Goal: Book appointment/travel/reservation

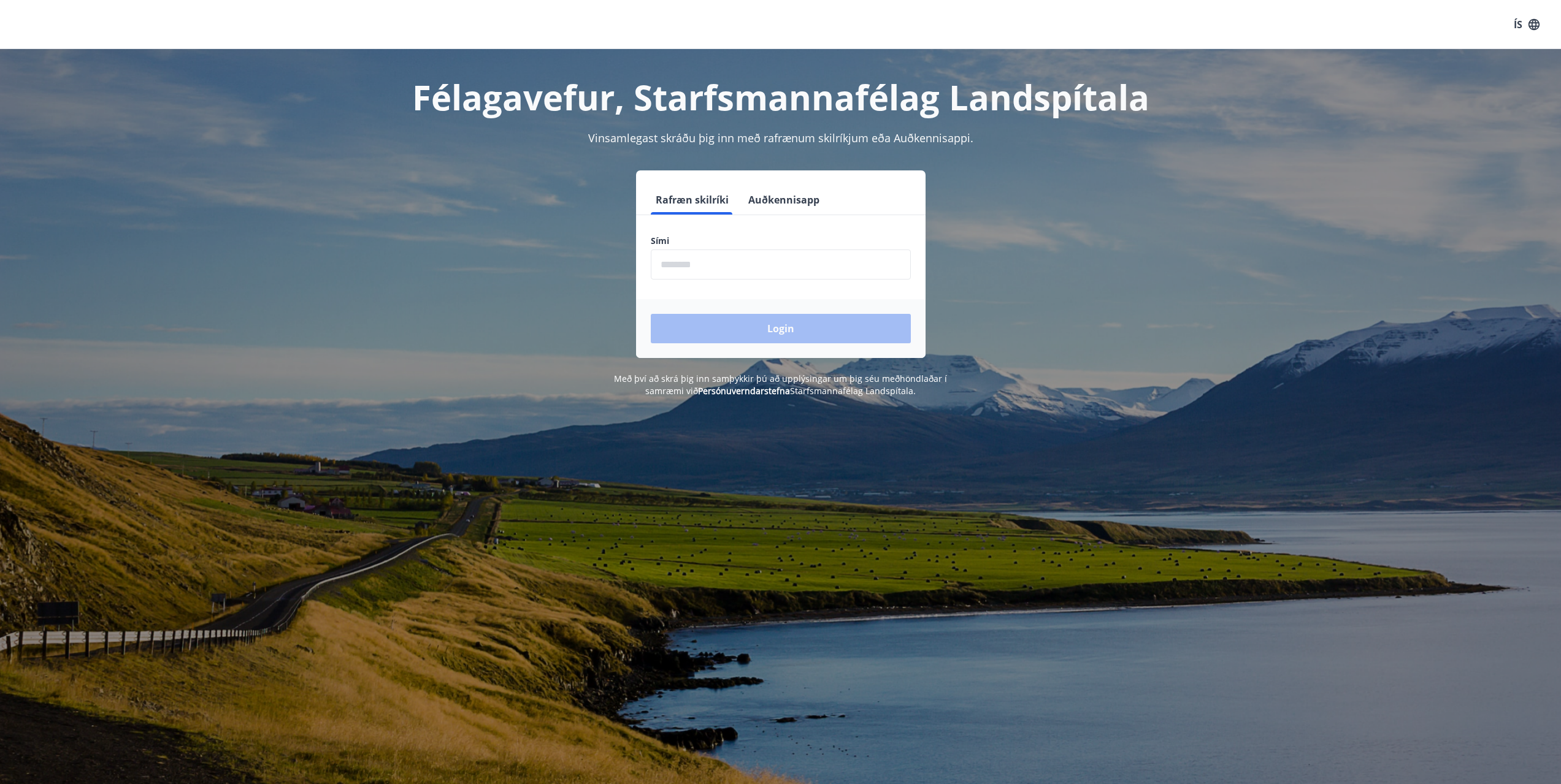
drag, startPoint x: 777, startPoint y: 266, endPoint x: 794, endPoint y: 256, distance: 19.7
click at [777, 266] on input "phone" at bounding box center [780, 264] width 260 height 30
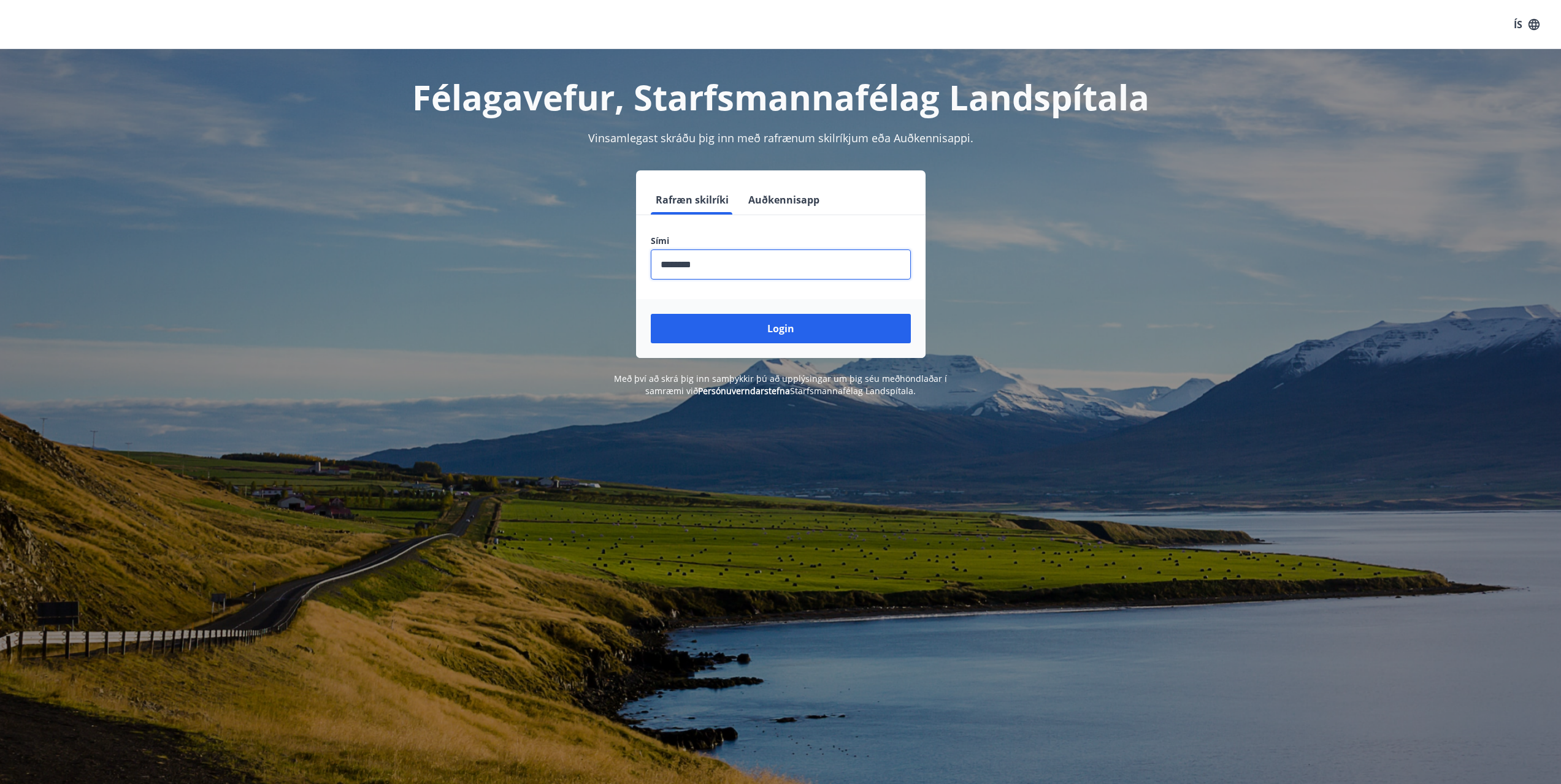
type input "********"
click at [650, 314] on button "Login" at bounding box center [780, 329] width 260 height 29
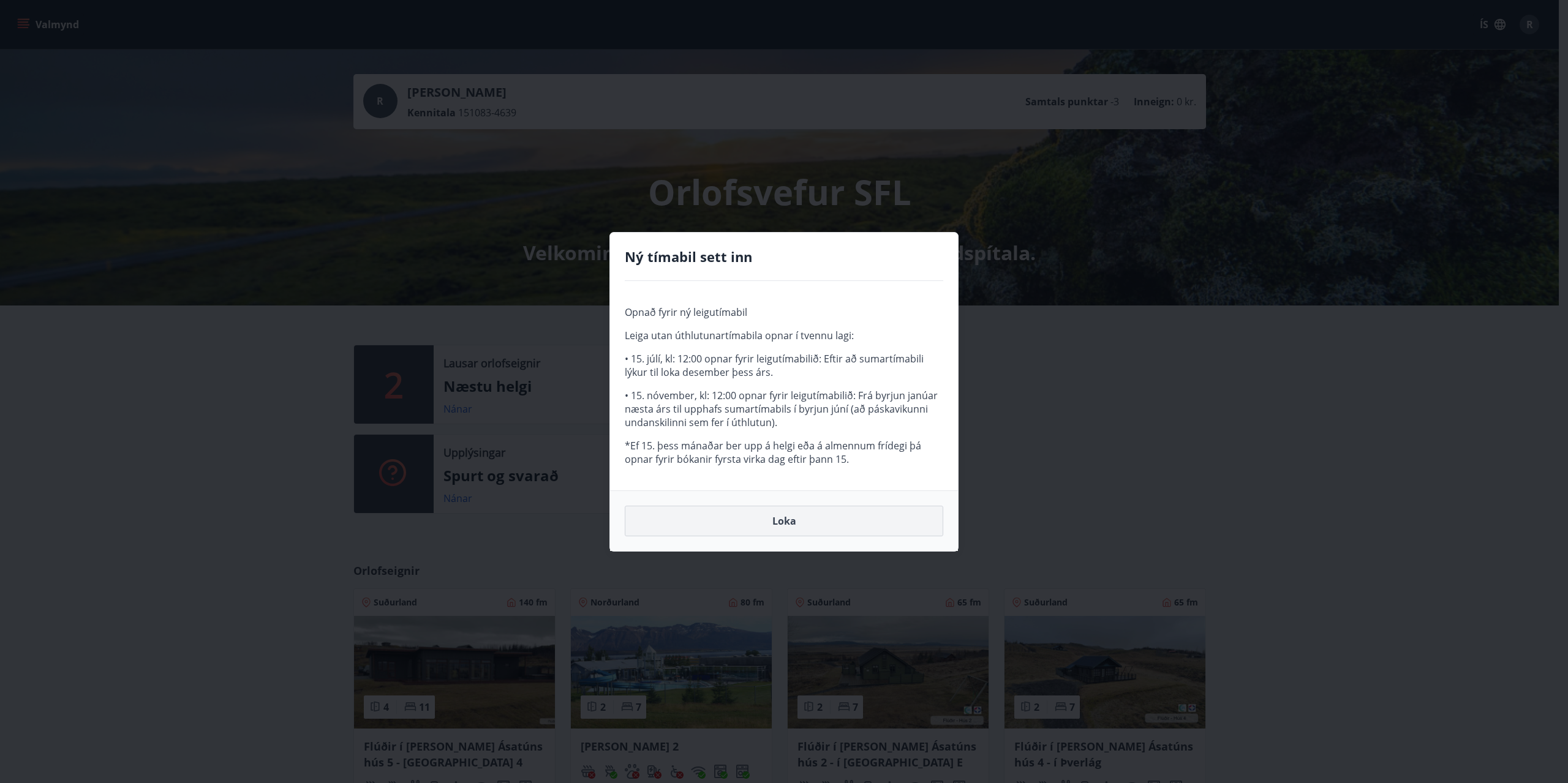
click at [742, 514] on button "Loka" at bounding box center [783, 521] width 318 height 31
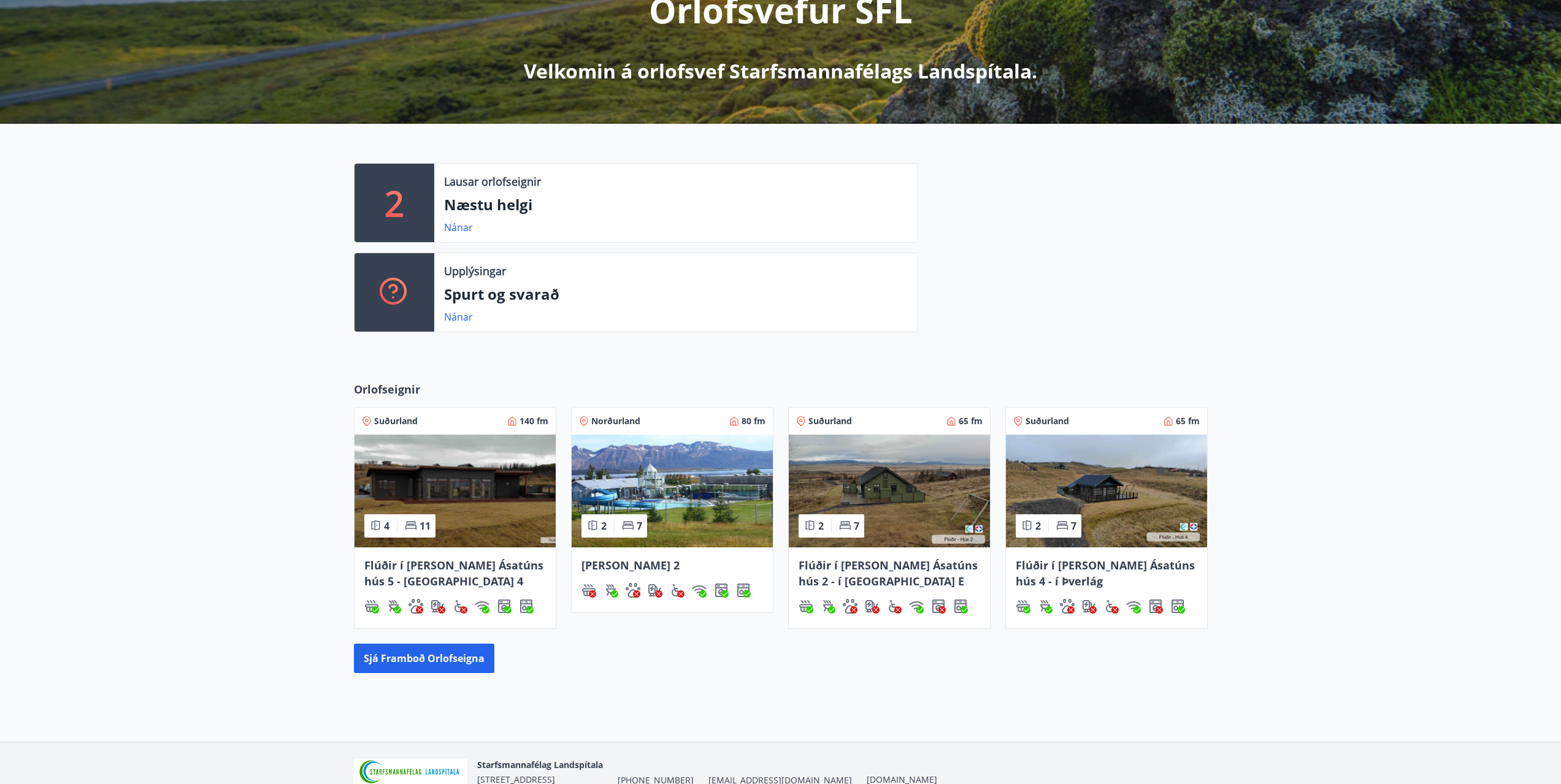
scroll to position [184, 0]
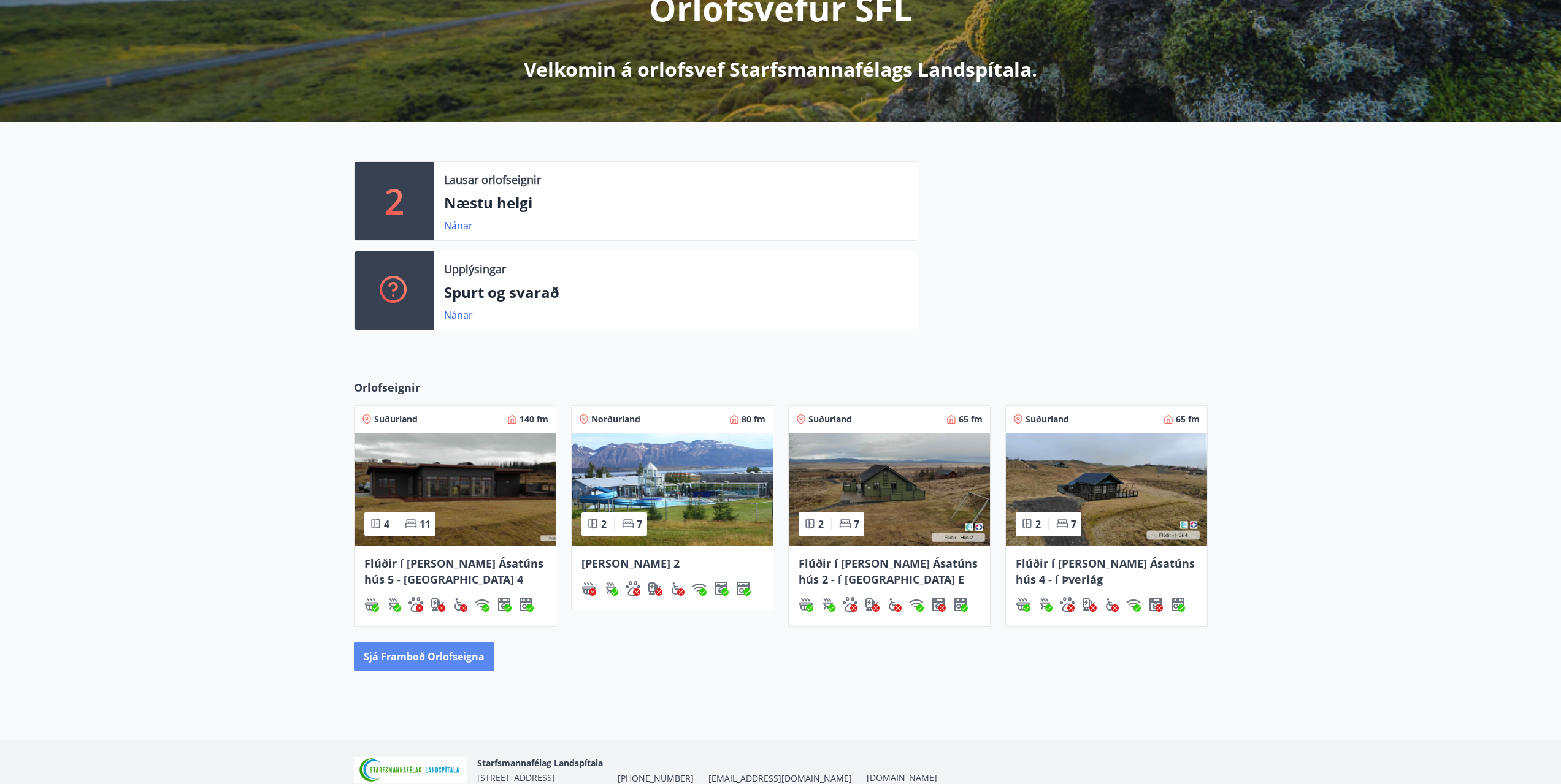
click at [435, 654] on button "Sjá framboð orlofseigna" at bounding box center [424, 656] width 140 height 29
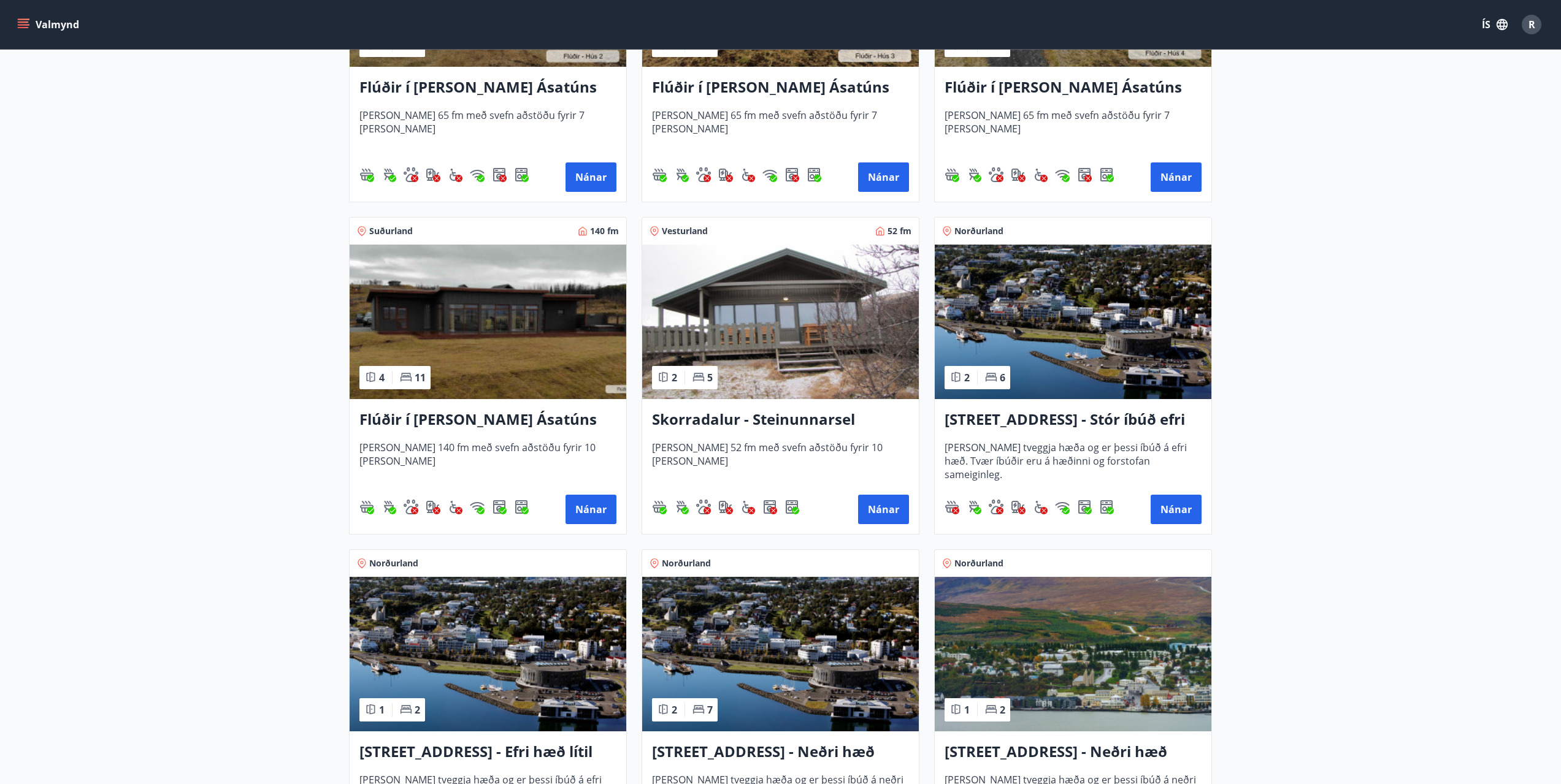
scroll to position [736, 0]
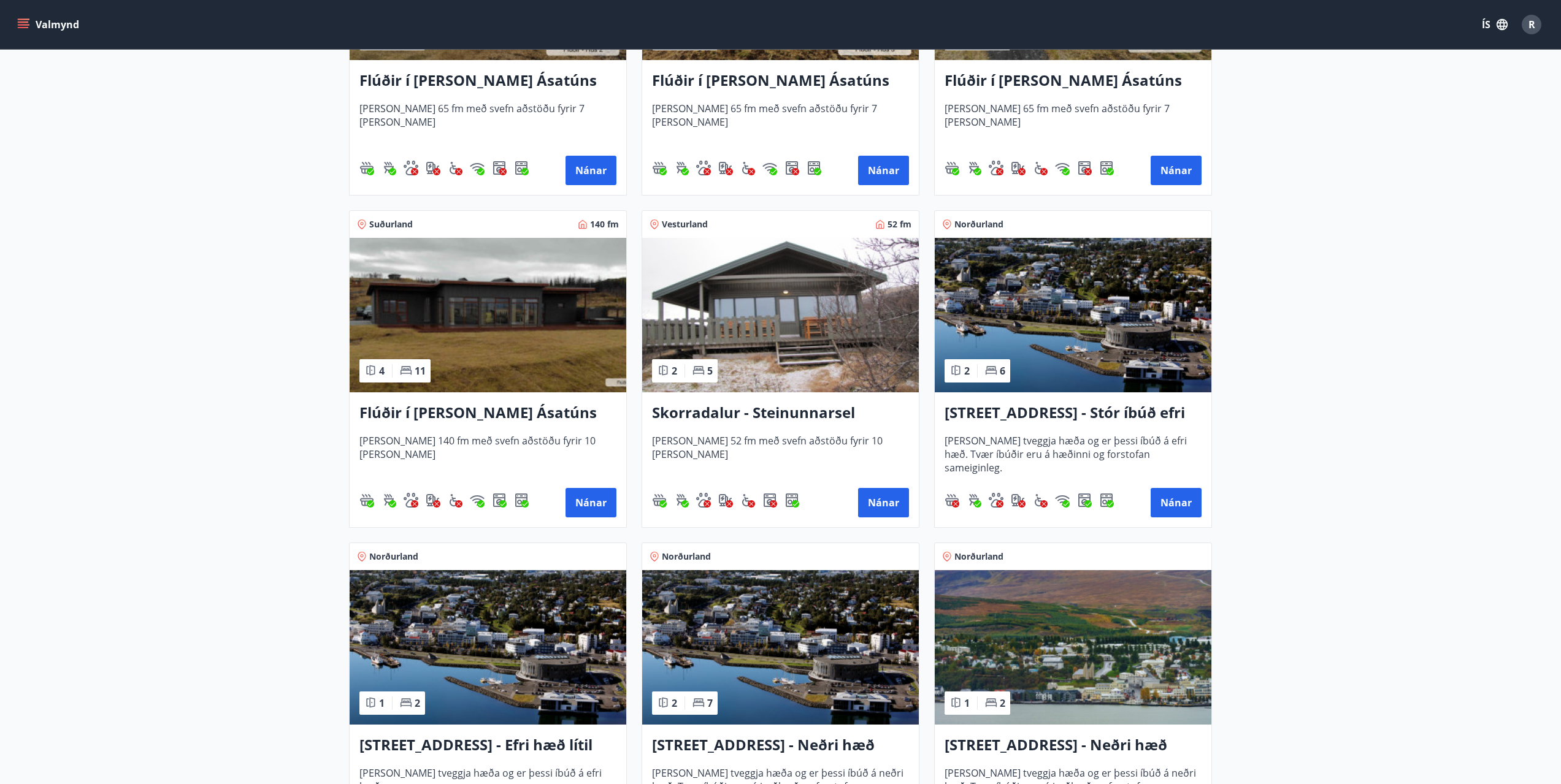
click at [789, 413] on h3 "Skorradalur - Steinunnarsel" at bounding box center [780, 413] width 257 height 22
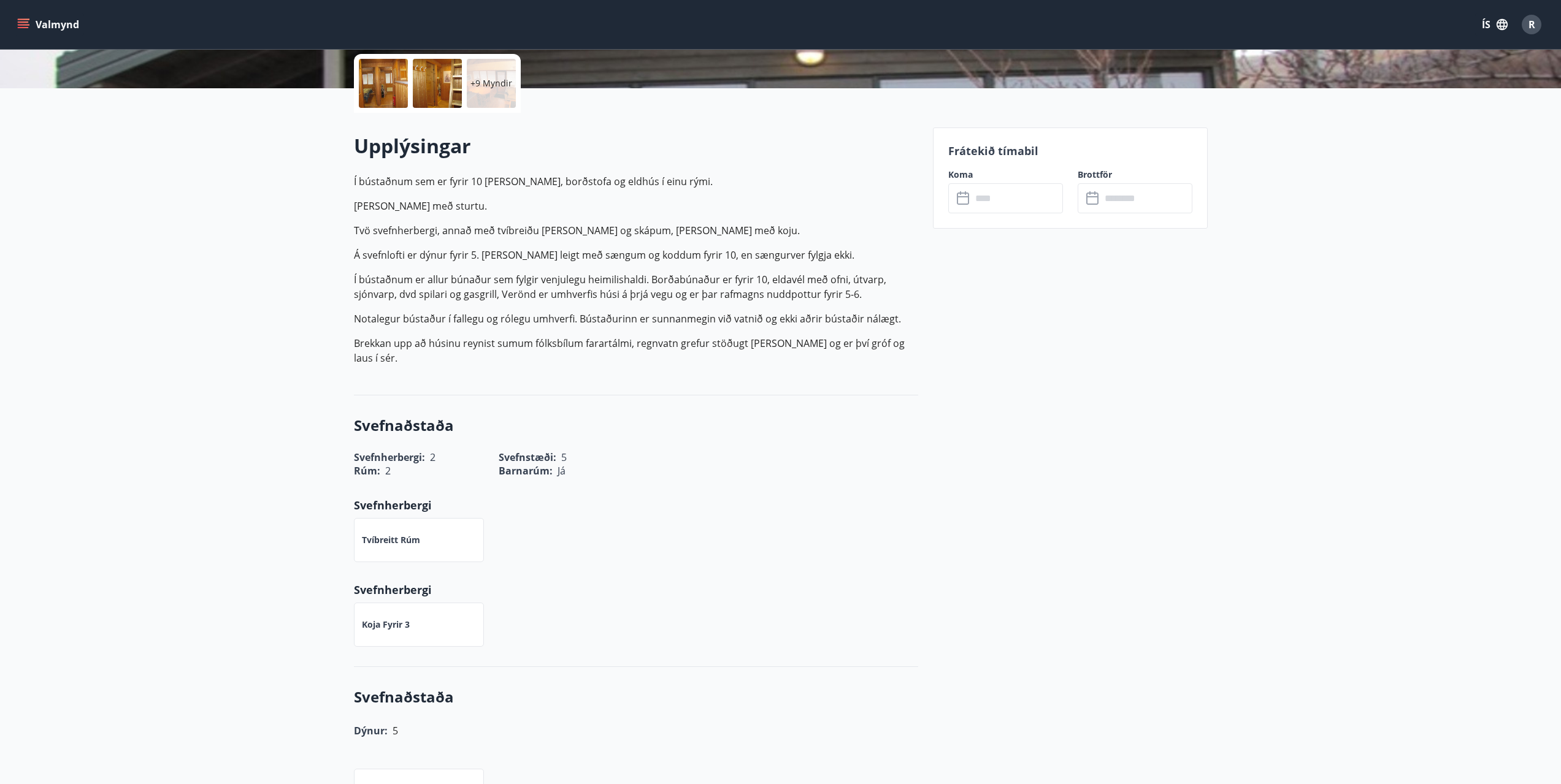
scroll to position [306, 0]
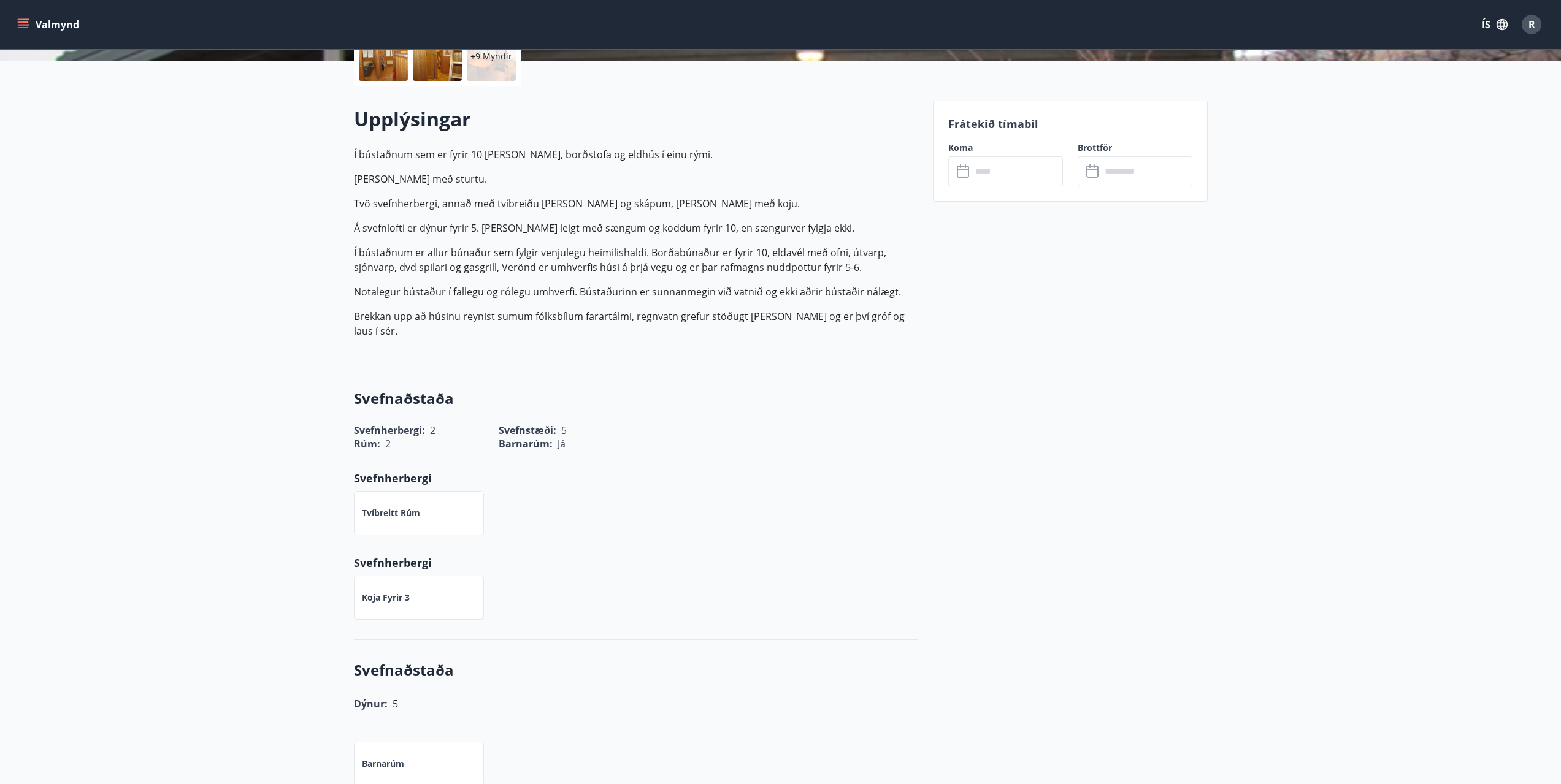
click at [1009, 186] on div "Frátekið tímabil Koma ​ ​ Brottför ​ ​" at bounding box center [1070, 151] width 275 height 101
click at [1007, 178] on input "text" at bounding box center [1017, 171] width 91 height 30
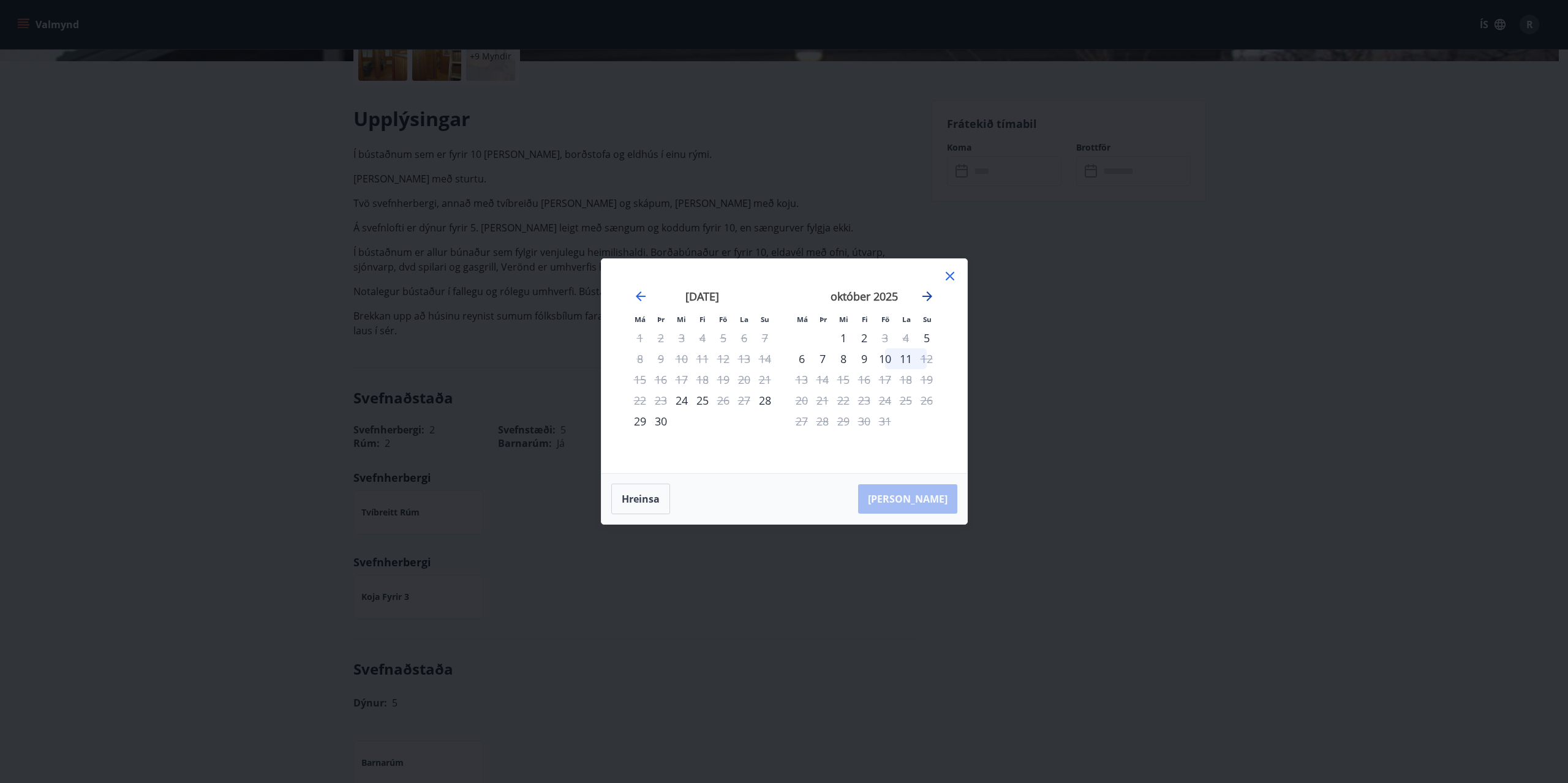
click at [932, 297] on icon "Move forward to switch to the next month." at bounding box center [927, 296] width 15 height 15
click at [927, 297] on icon "Move forward to switch to the next month." at bounding box center [927, 296] width 15 height 15
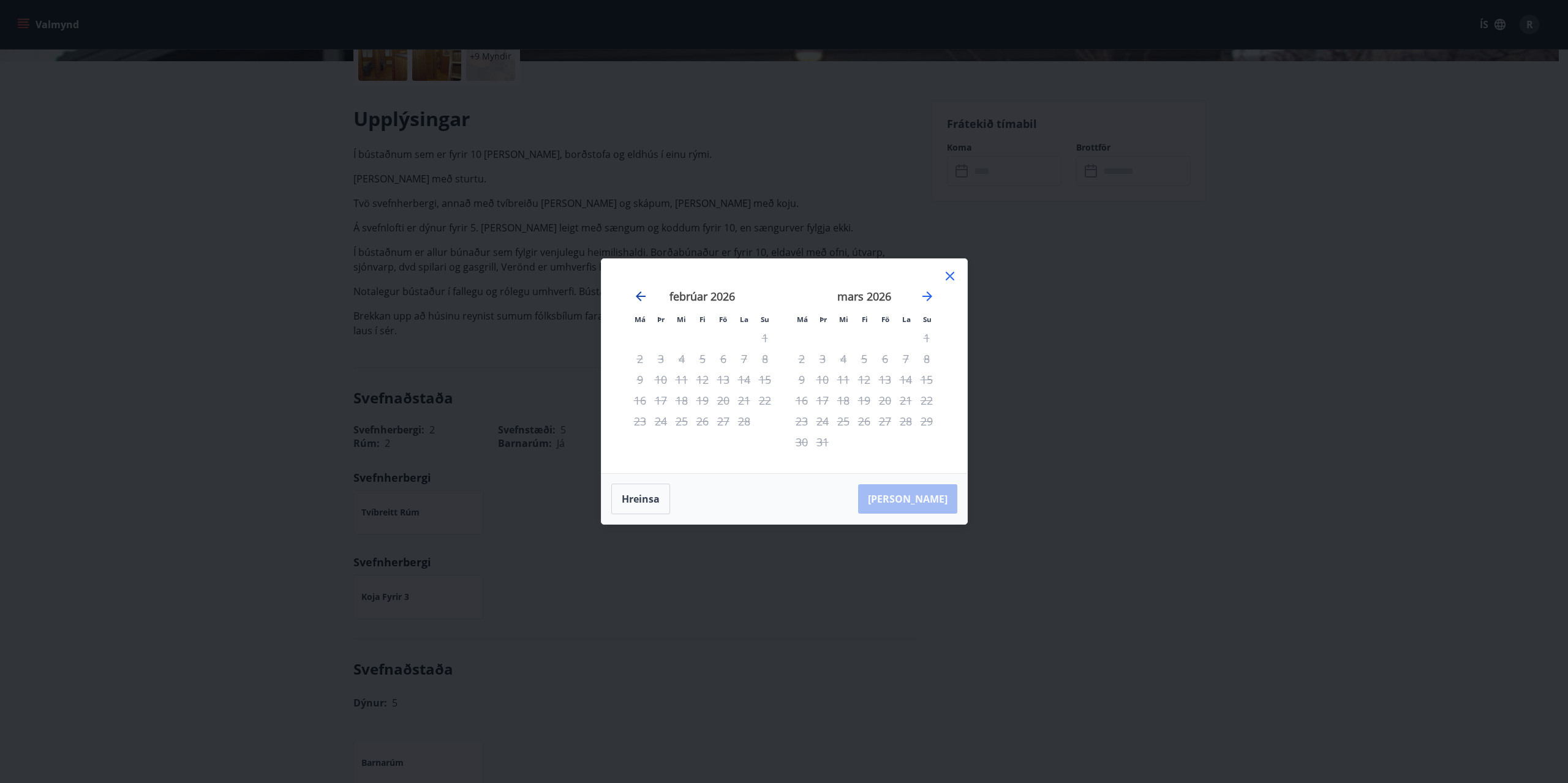
click at [638, 301] on icon "Move backward to switch to the previous month." at bounding box center [640, 296] width 15 height 15
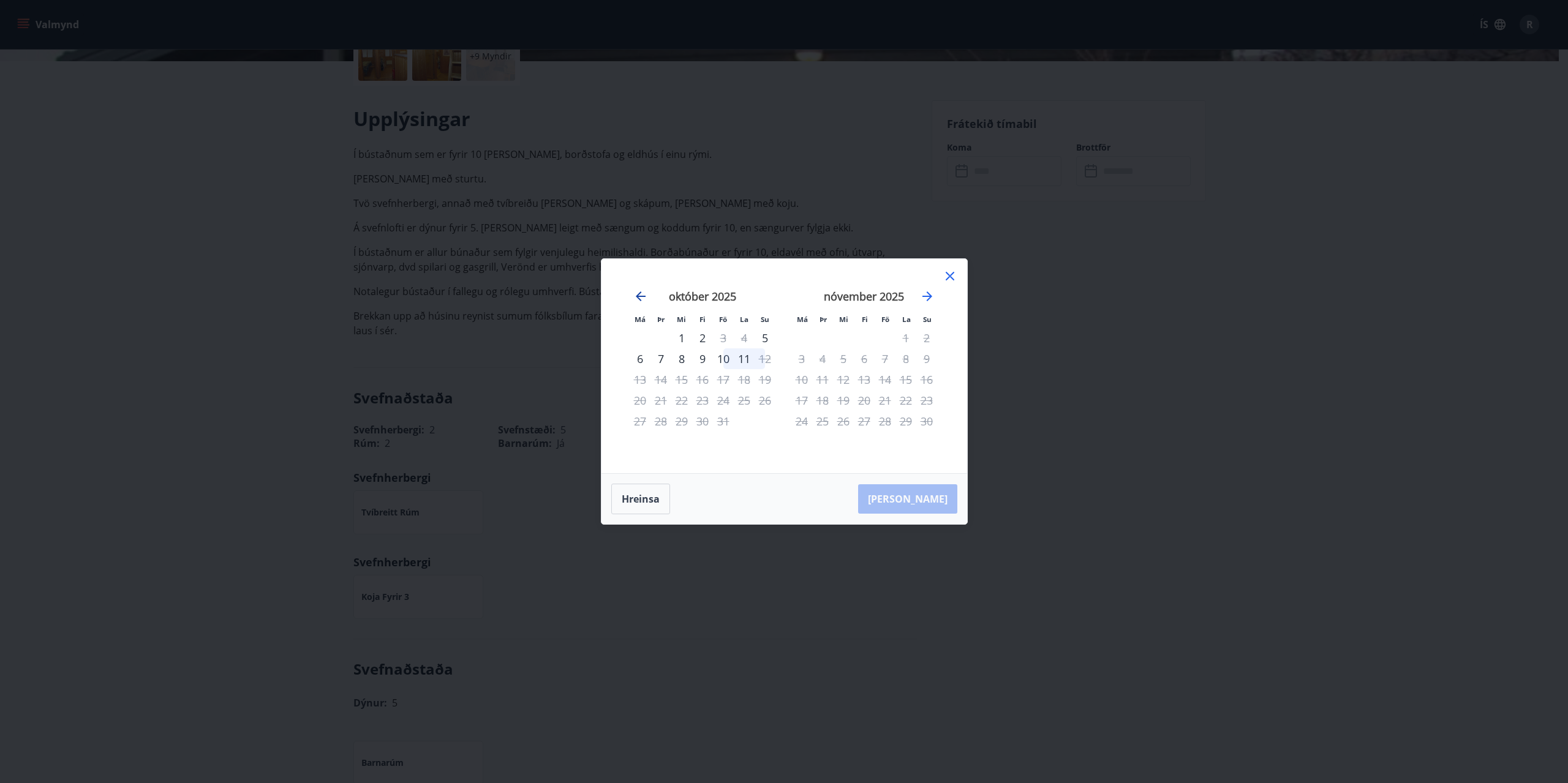
click at [634, 300] on icon "Move backward to switch to the previous month." at bounding box center [640, 296] width 15 height 15
click at [864, 358] on div "9" at bounding box center [864, 359] width 21 height 21
click at [902, 358] on div "11" at bounding box center [906, 359] width 21 height 21
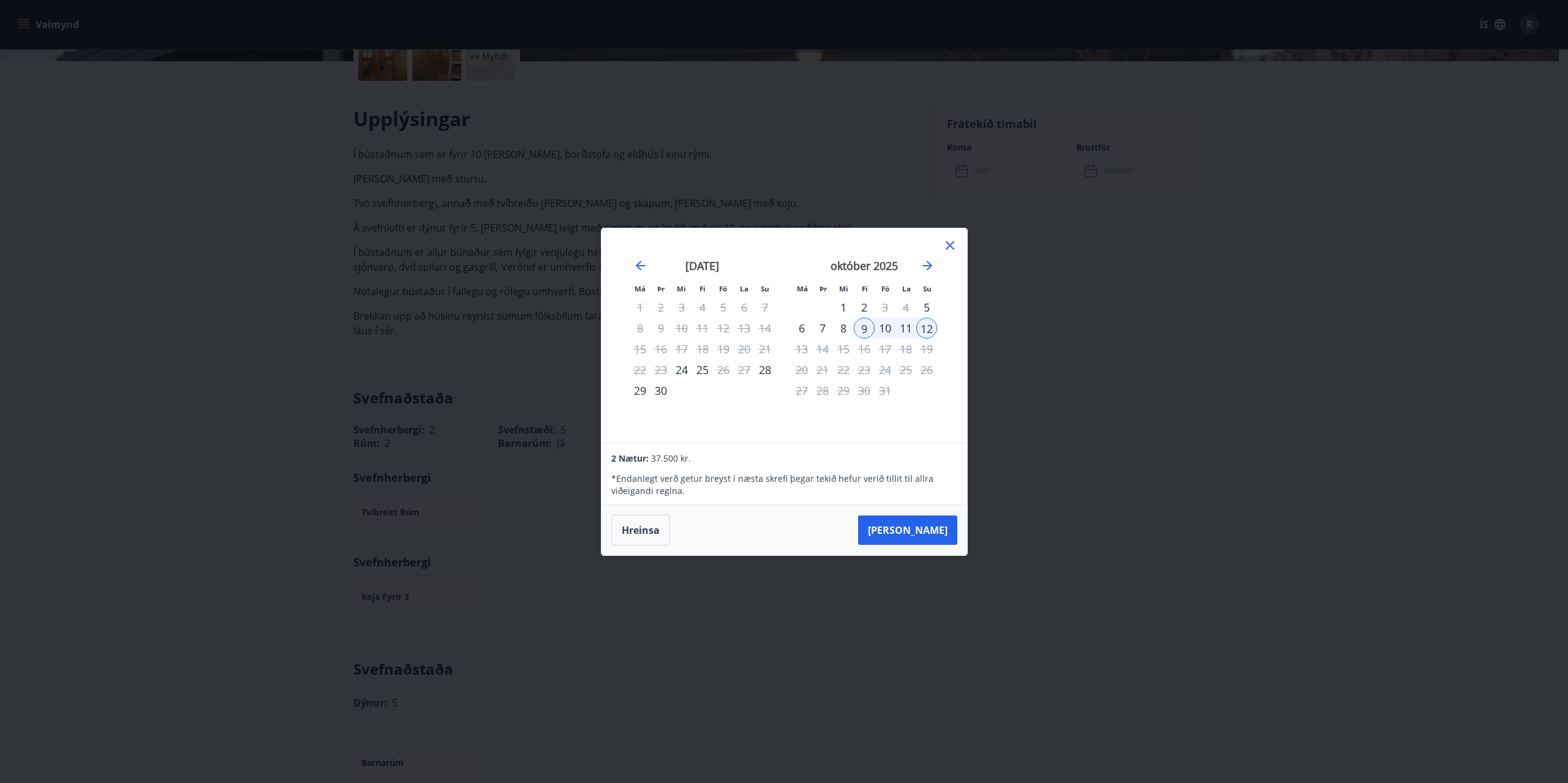
click at [825, 326] on div "7" at bounding box center [822, 328] width 21 height 21
click at [802, 325] on div "6" at bounding box center [802, 328] width 21 height 21
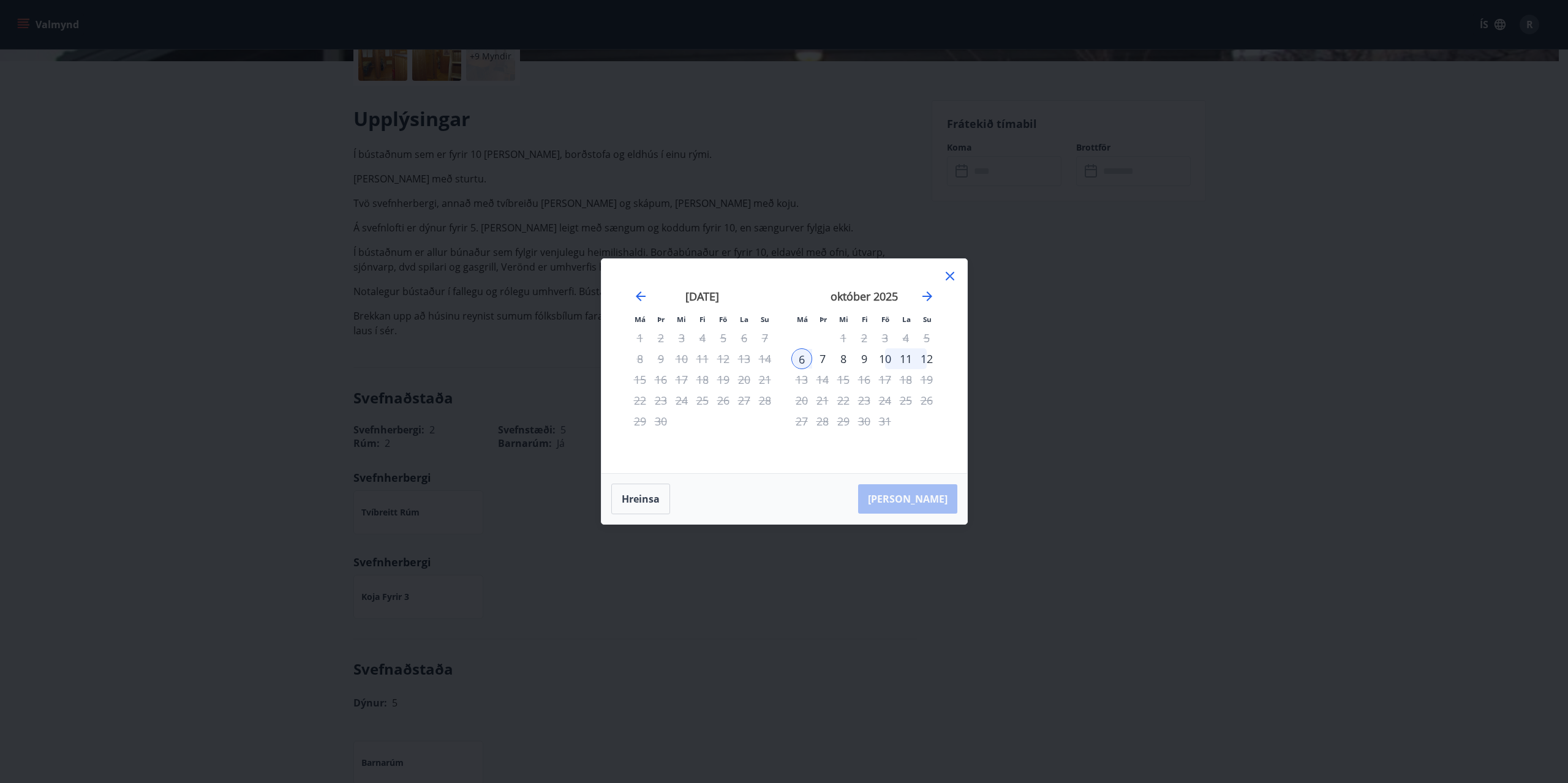
click at [954, 275] on icon at bounding box center [949, 276] width 15 height 15
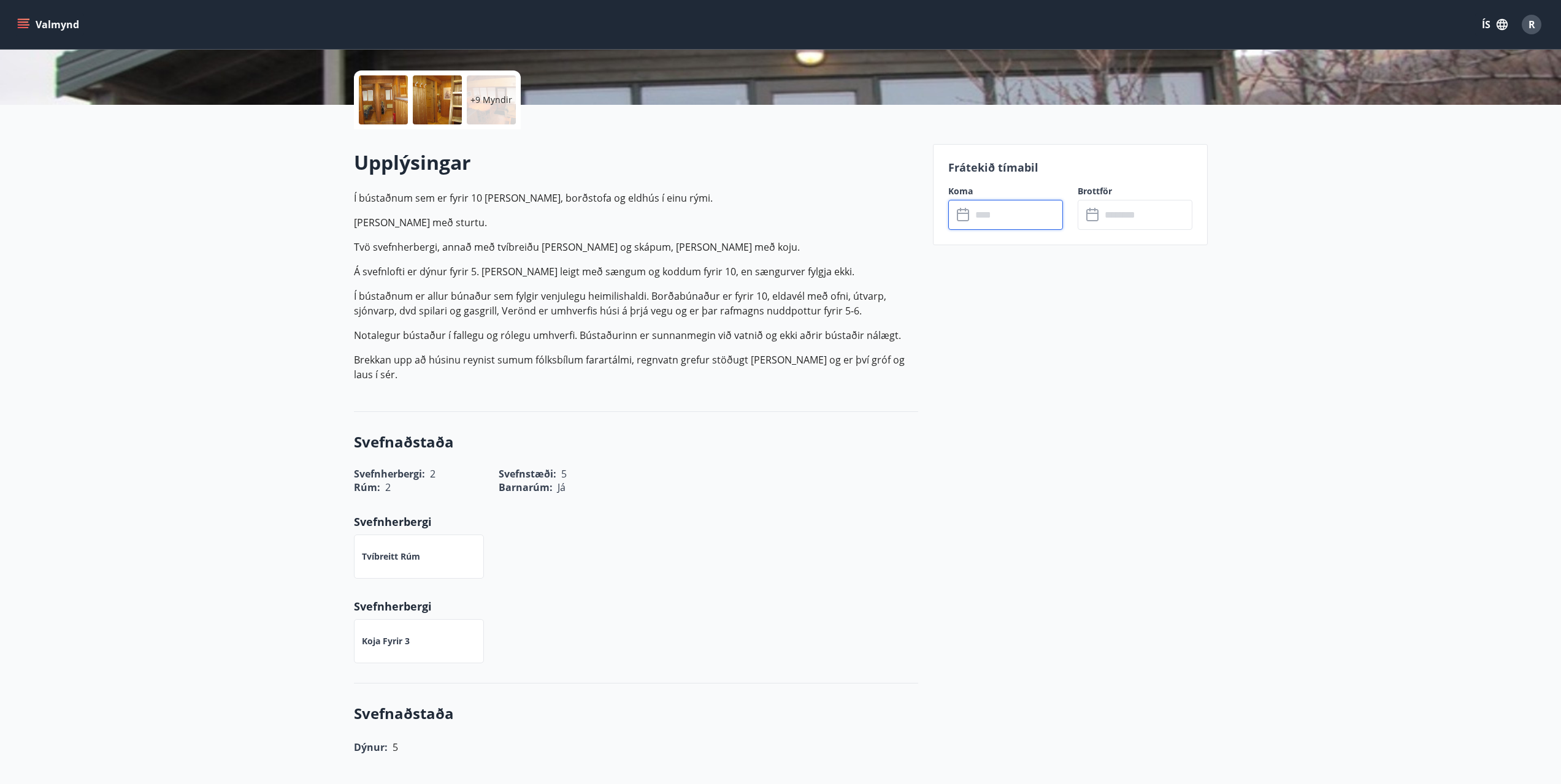
scroll to position [184, 0]
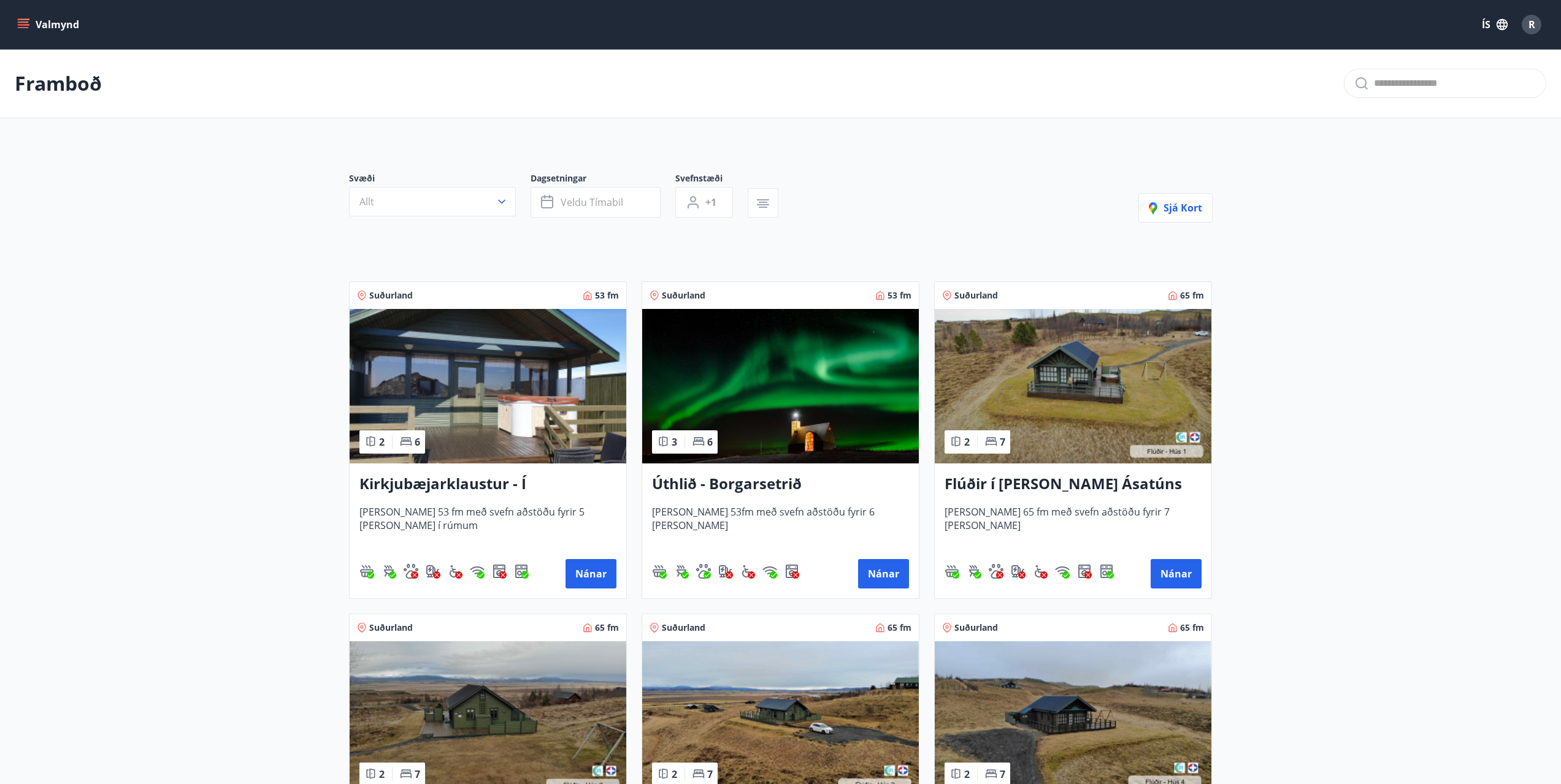
click at [439, 489] on h3 "Kirkjubæjarklaustur - Í landi Hæðargarðs" at bounding box center [488, 483] width 257 height 22
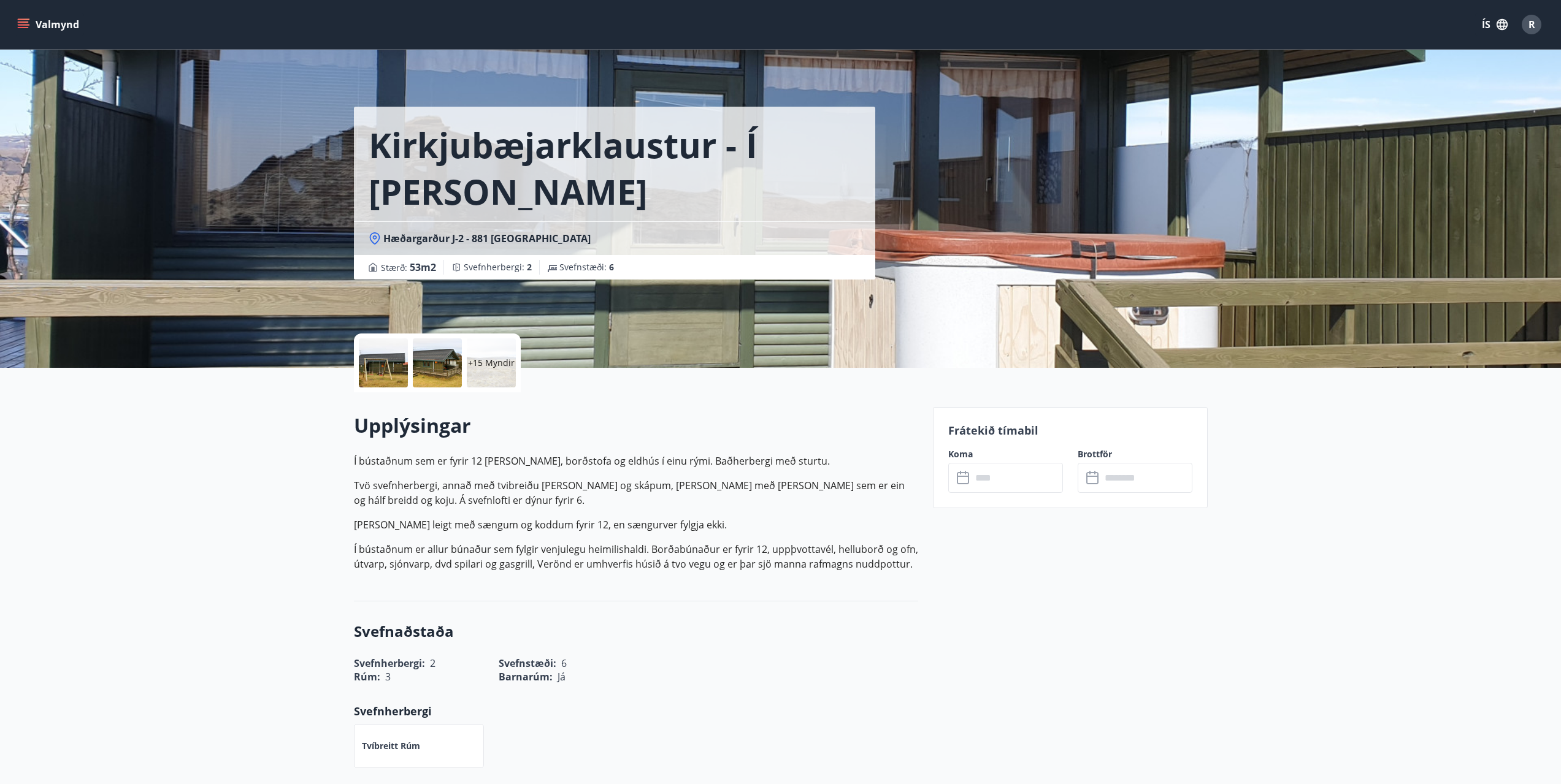
click at [1007, 476] on input "text" at bounding box center [1017, 478] width 91 height 30
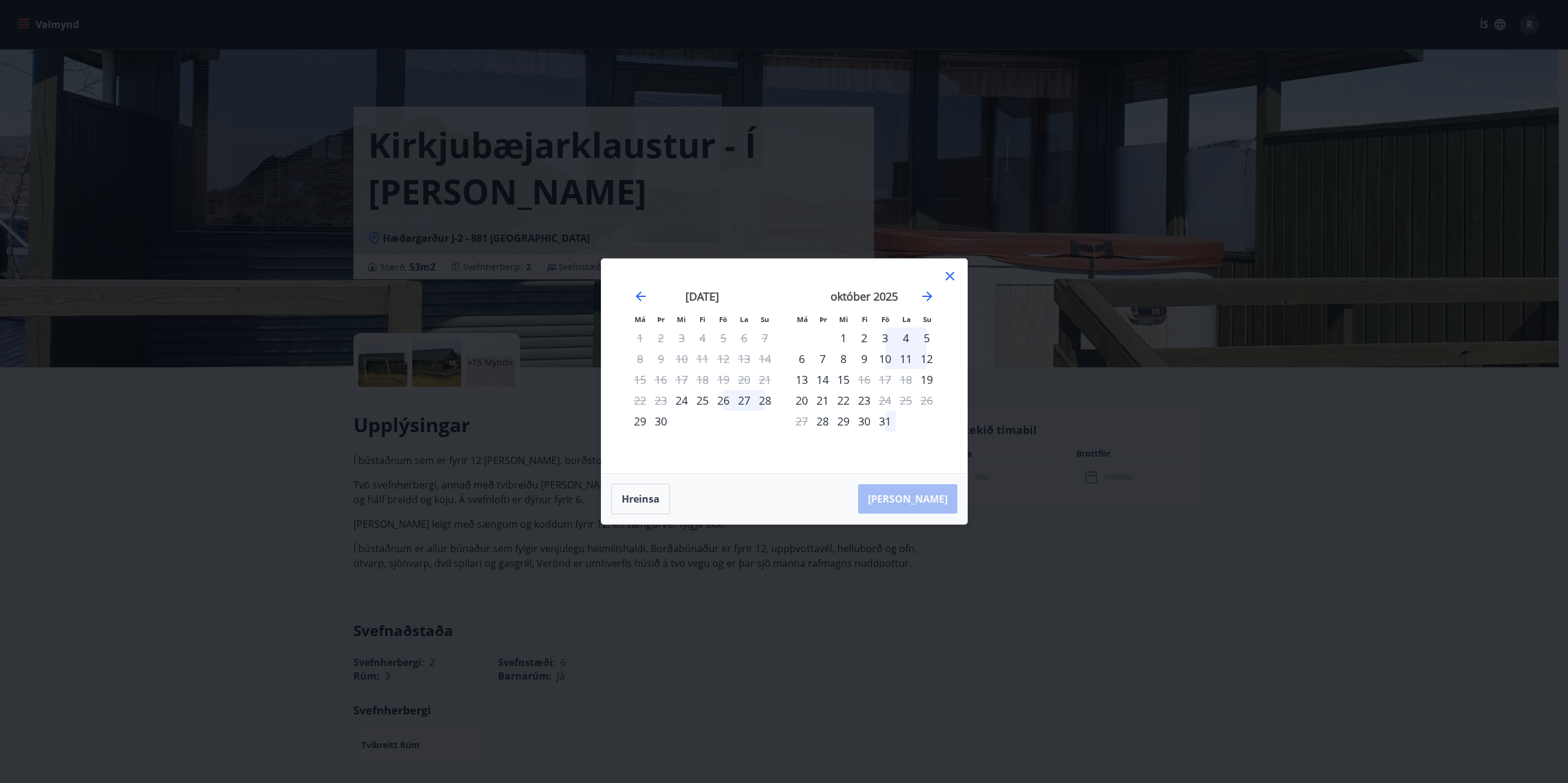
click at [721, 400] on div "26" at bounding box center [723, 400] width 21 height 21
click at [768, 403] on div "28" at bounding box center [765, 400] width 21 height 21
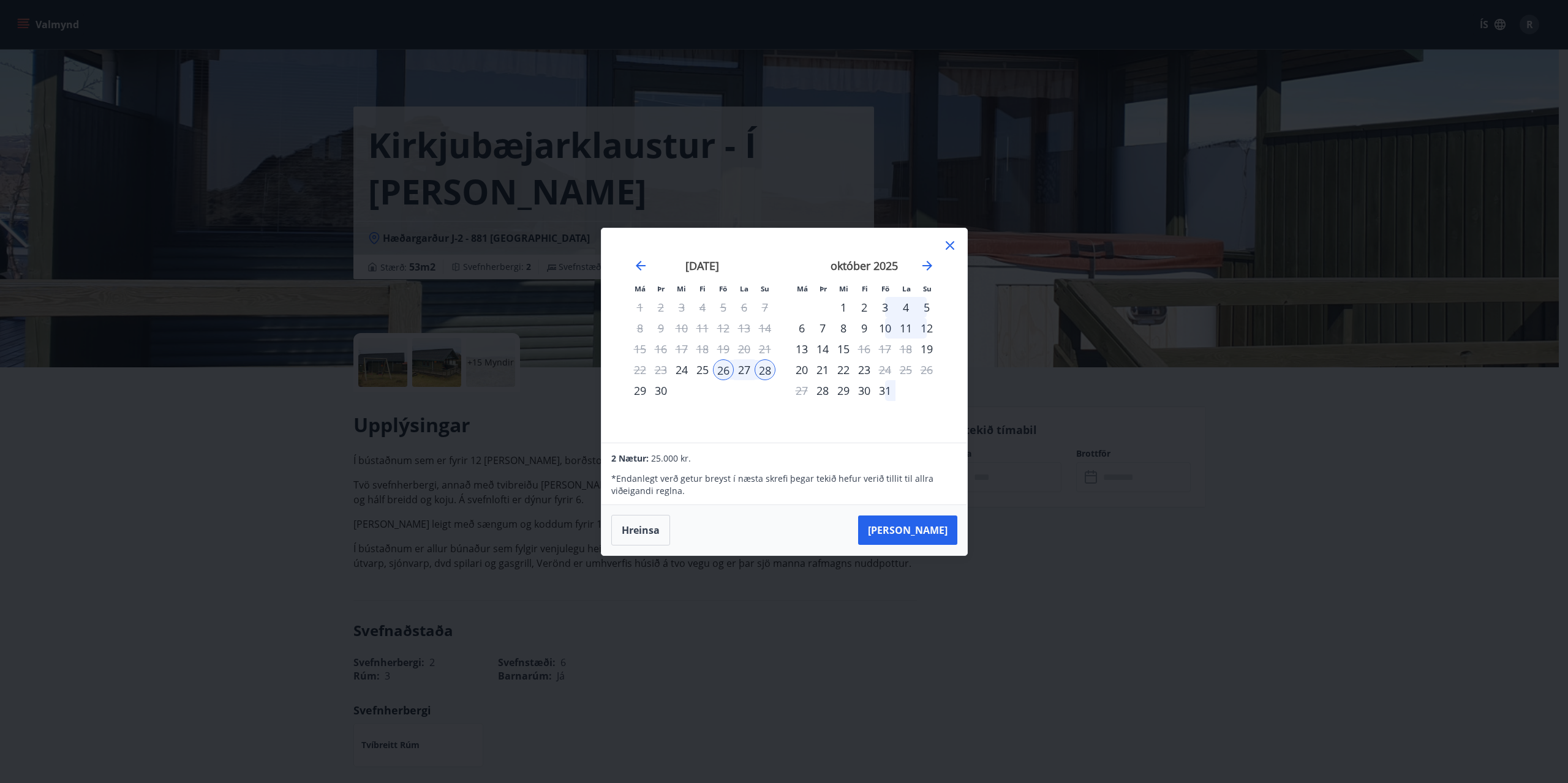
click at [951, 241] on icon at bounding box center [949, 245] width 15 height 15
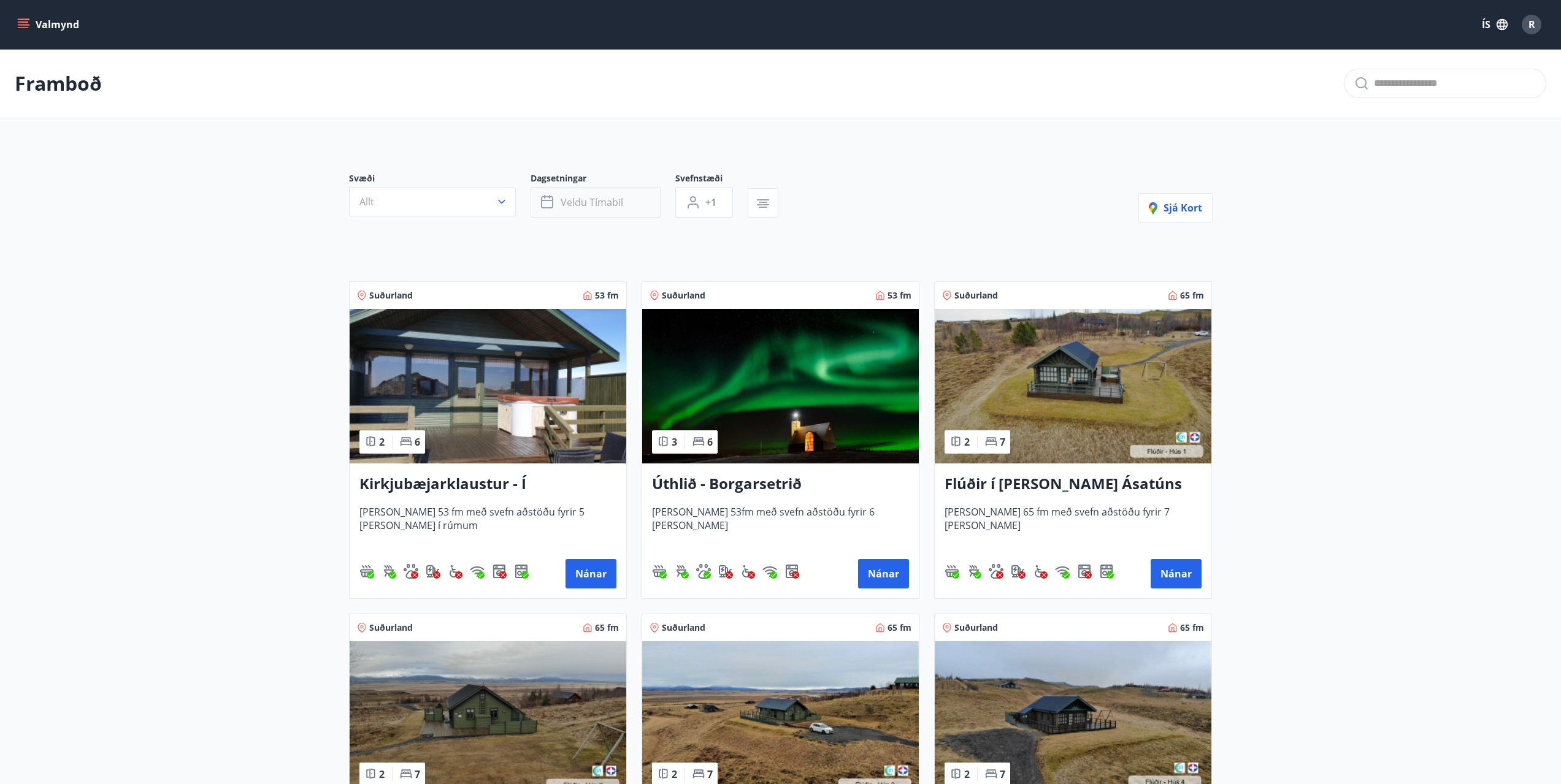
click at [589, 198] on span "Veldu tímabil" at bounding box center [592, 202] width 62 height 13
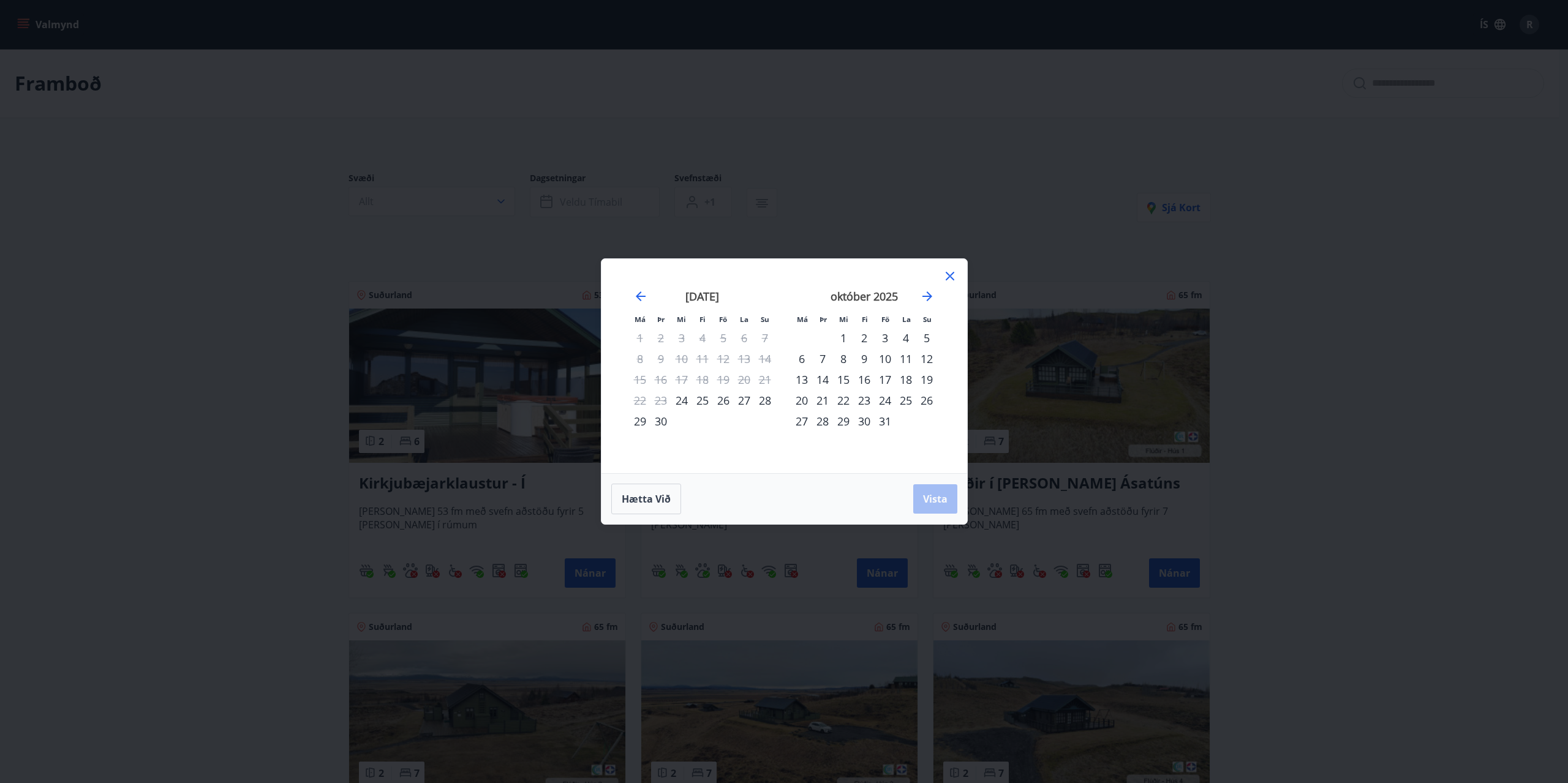
click at [887, 335] on div "3" at bounding box center [885, 338] width 21 height 21
click at [930, 334] on div "5" at bounding box center [927, 338] width 21 height 21
click at [940, 494] on span "Vista" at bounding box center [934, 498] width 24 height 13
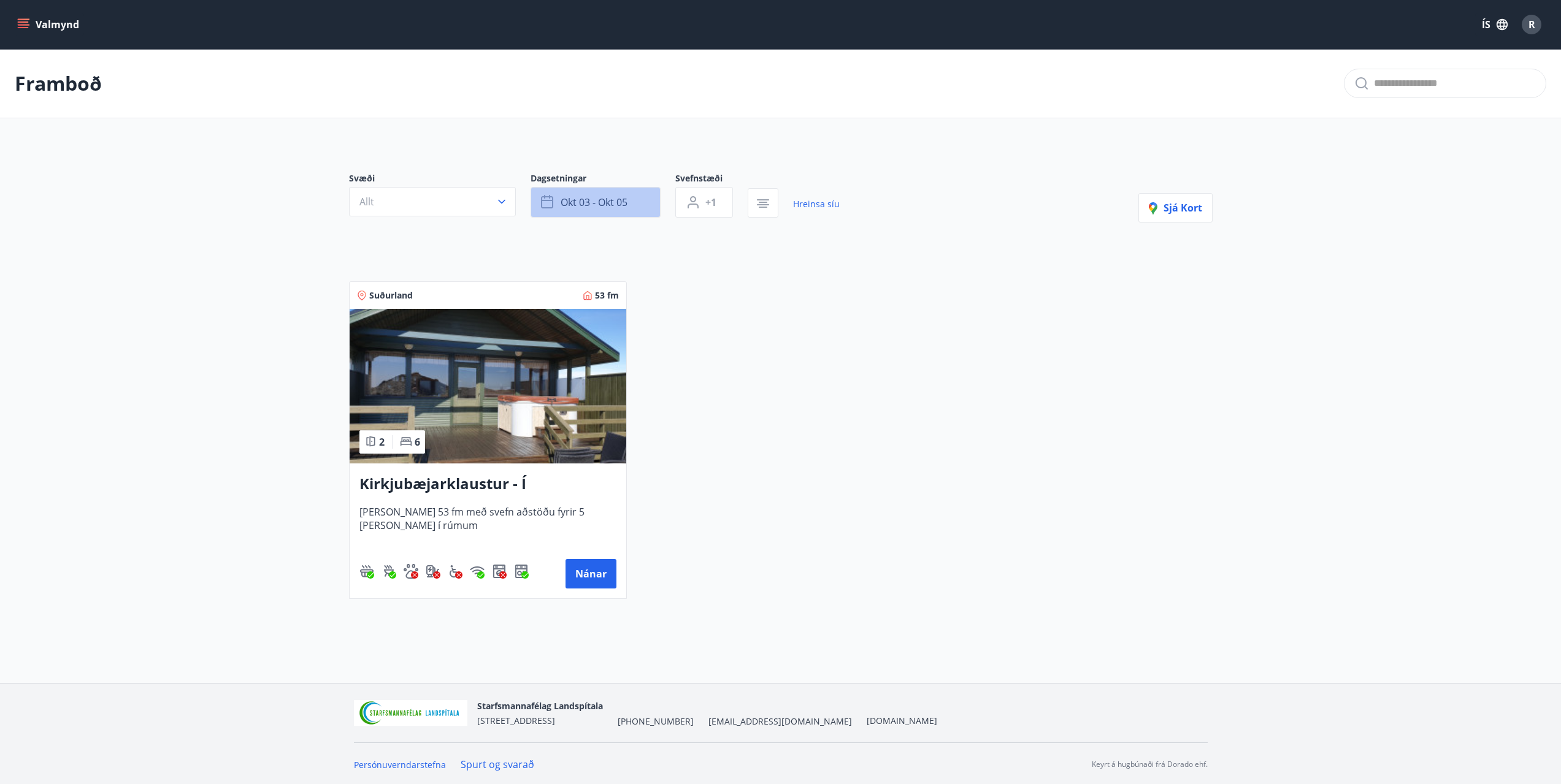
click at [629, 202] on button "okt 03 - okt 05" at bounding box center [595, 202] width 130 height 31
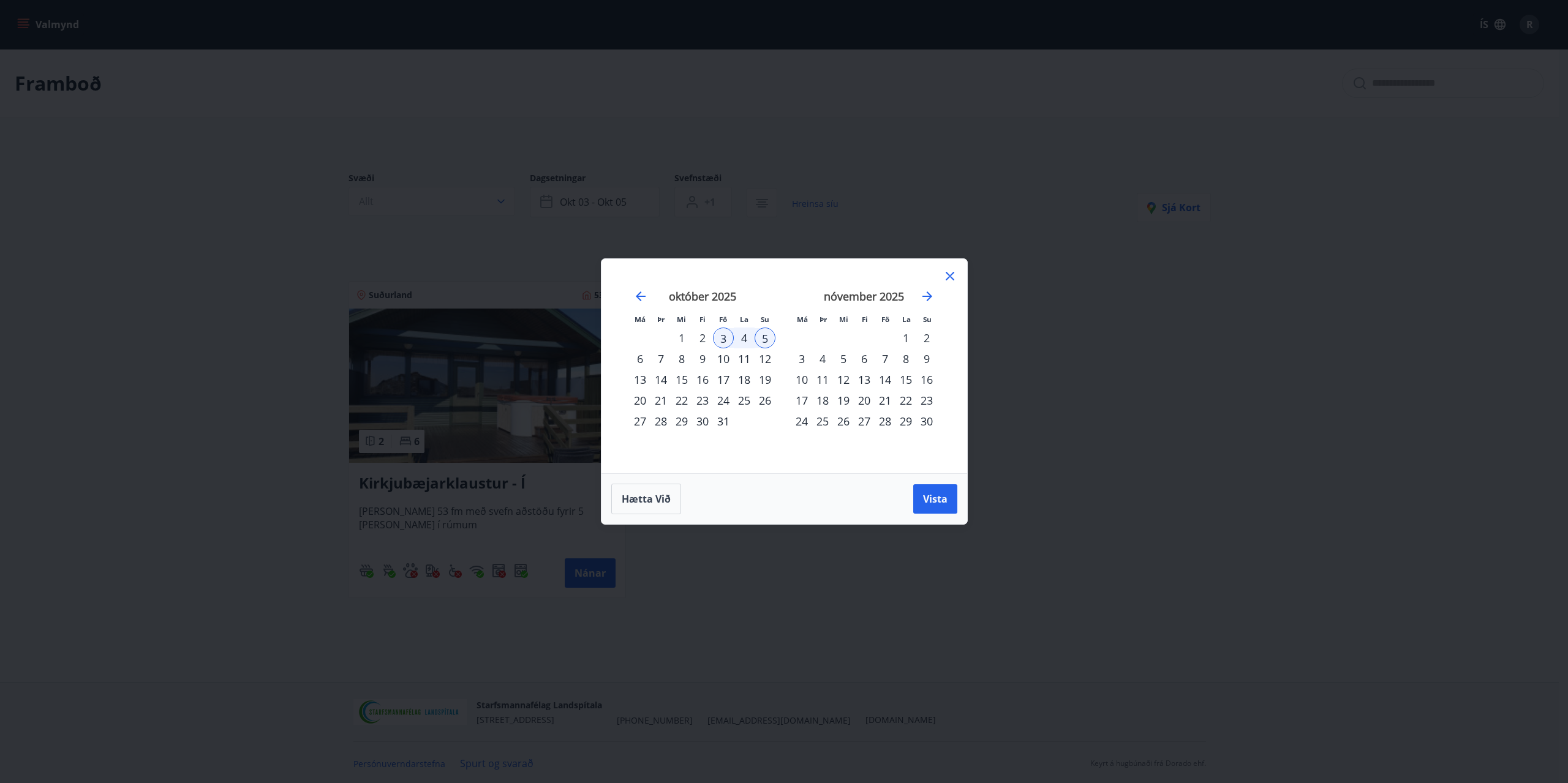
click at [680, 379] on div "15" at bounding box center [682, 380] width 21 height 21
click at [763, 376] on div "19" at bounding box center [765, 380] width 21 height 21
click at [929, 504] on span "Vista" at bounding box center [934, 498] width 24 height 13
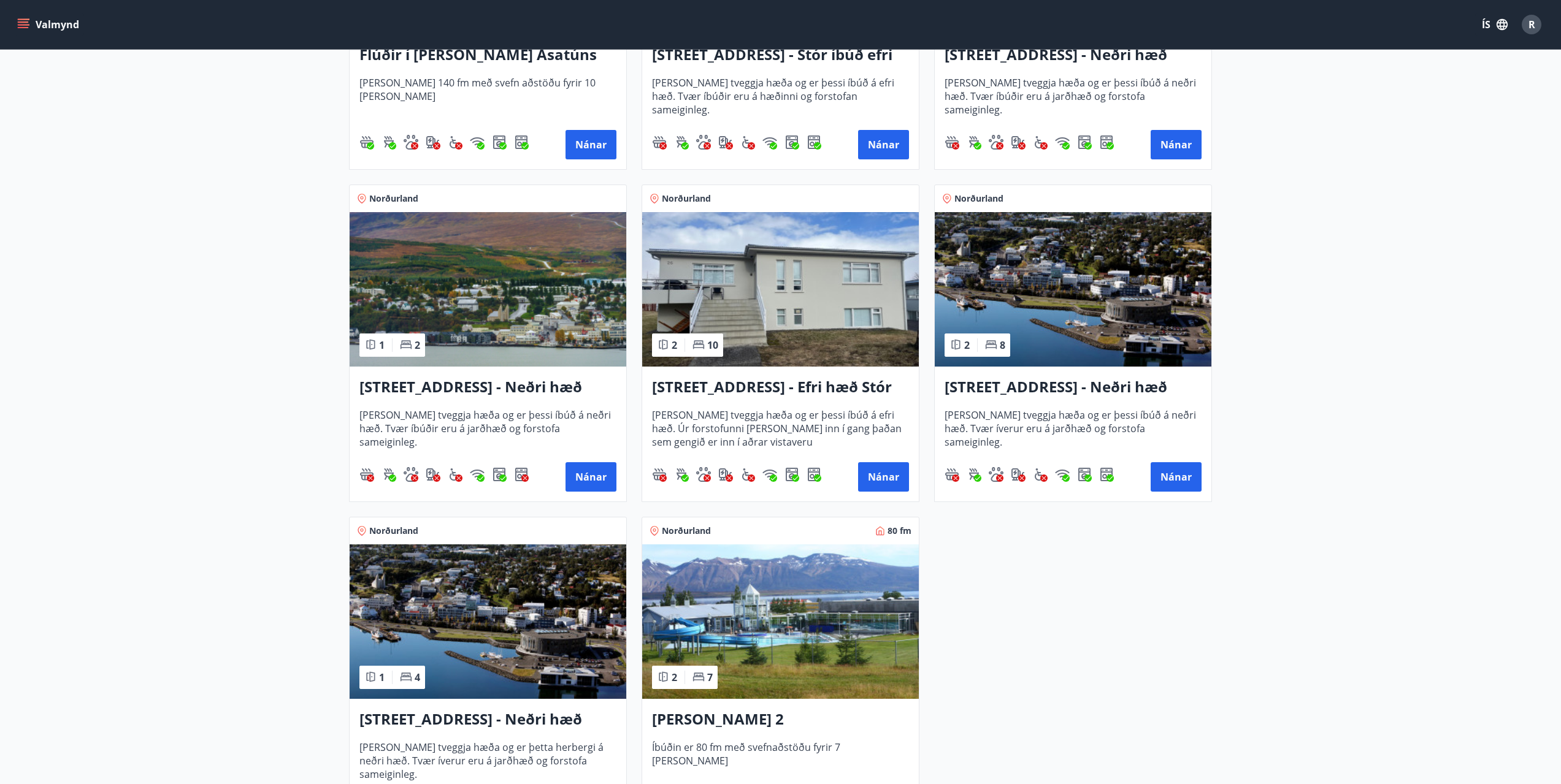
scroll to position [1164, 0]
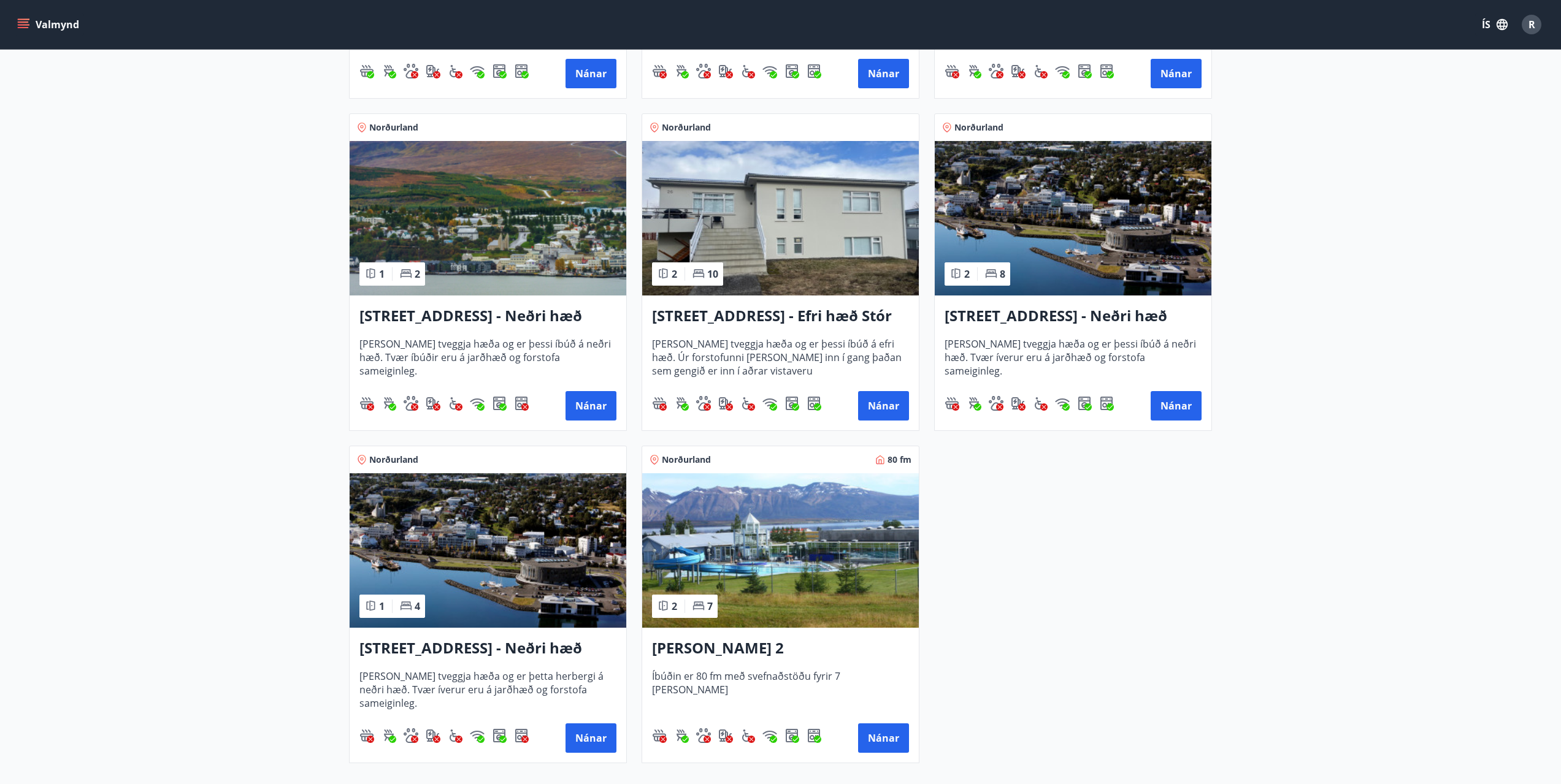
click at [755, 672] on span "Íbúðin er 80 fm með svefnaðstöðu fyrir 7 manns" at bounding box center [780, 689] width 257 height 41
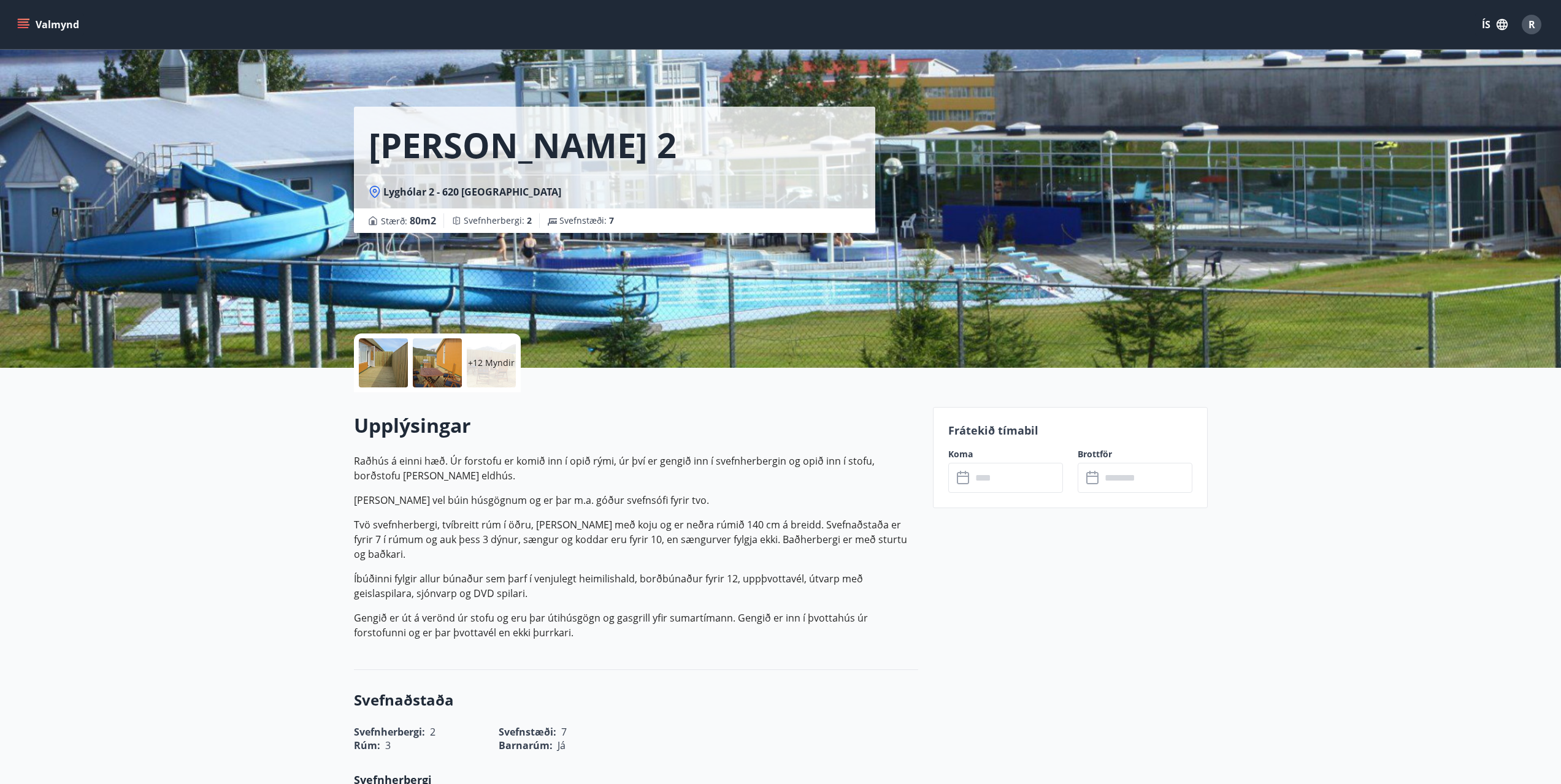
click at [1037, 480] on input "text" at bounding box center [1017, 478] width 91 height 30
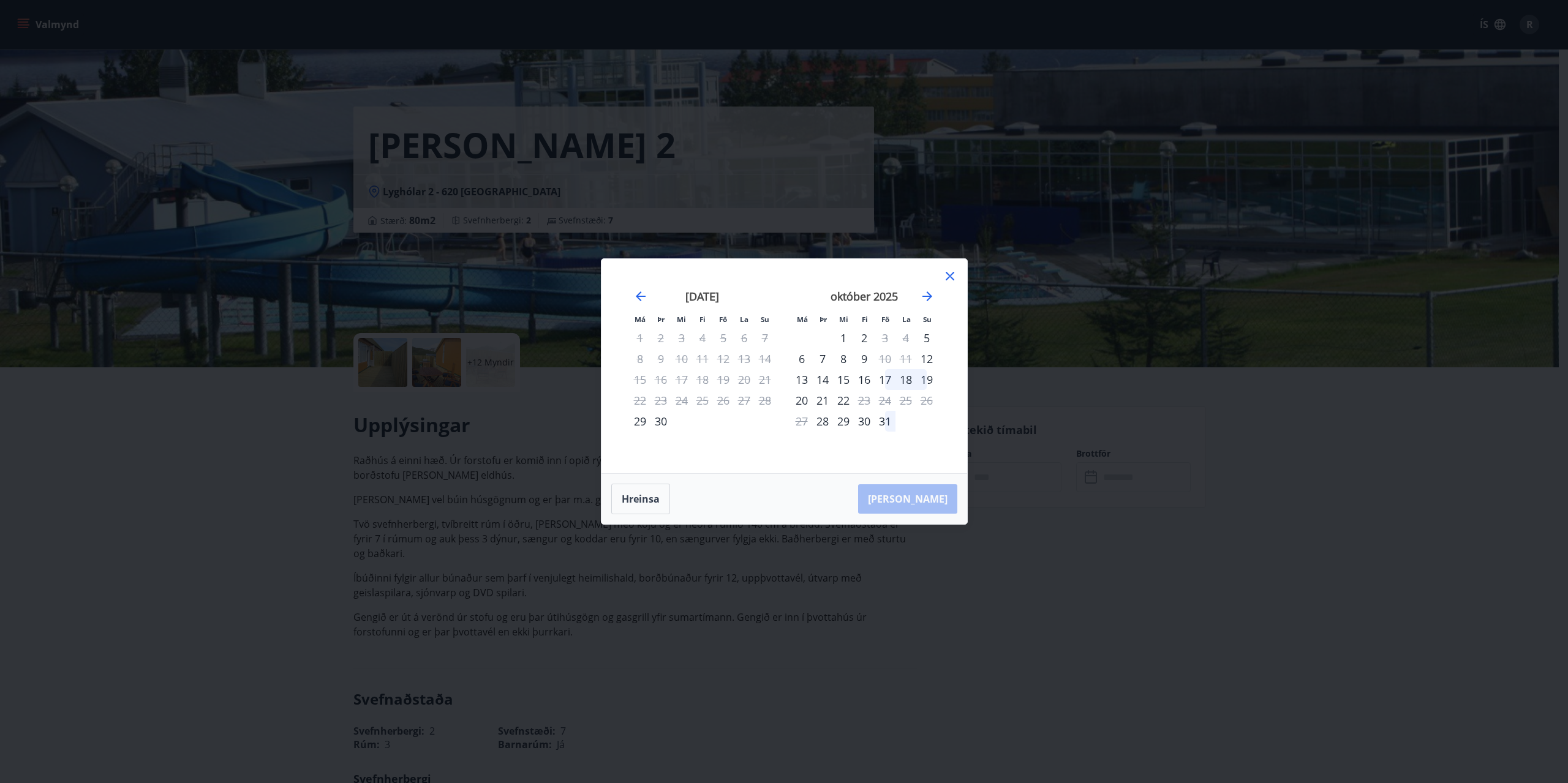
click at [952, 272] on icon at bounding box center [949, 276] width 15 height 15
